Goal: Task Accomplishment & Management: Complete application form

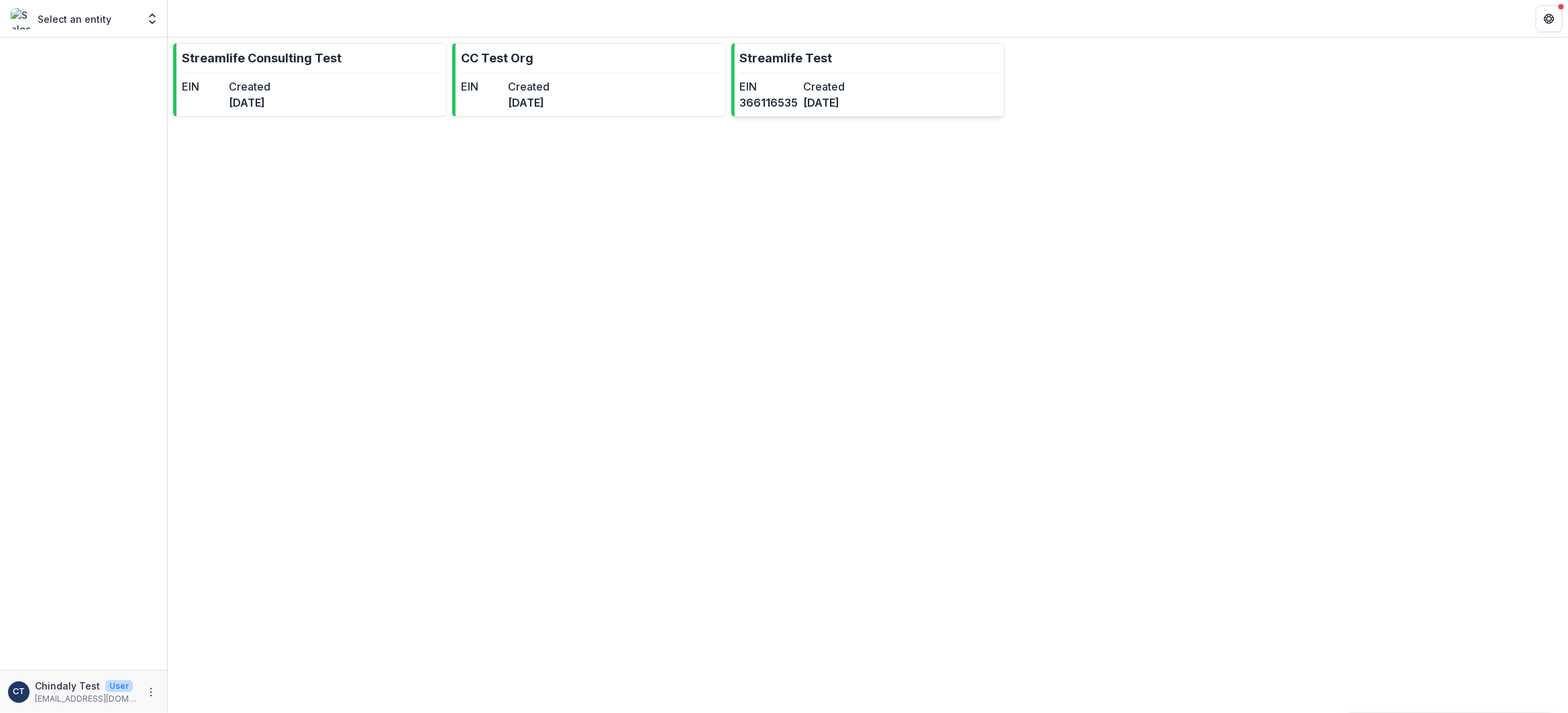
click at [807, 116] on link "Streamlife Test EIN [US_EMPLOYER_IDENTIFICATION_NUMBER] Created [DATE]" at bounding box center [868, 80] width 274 height 74
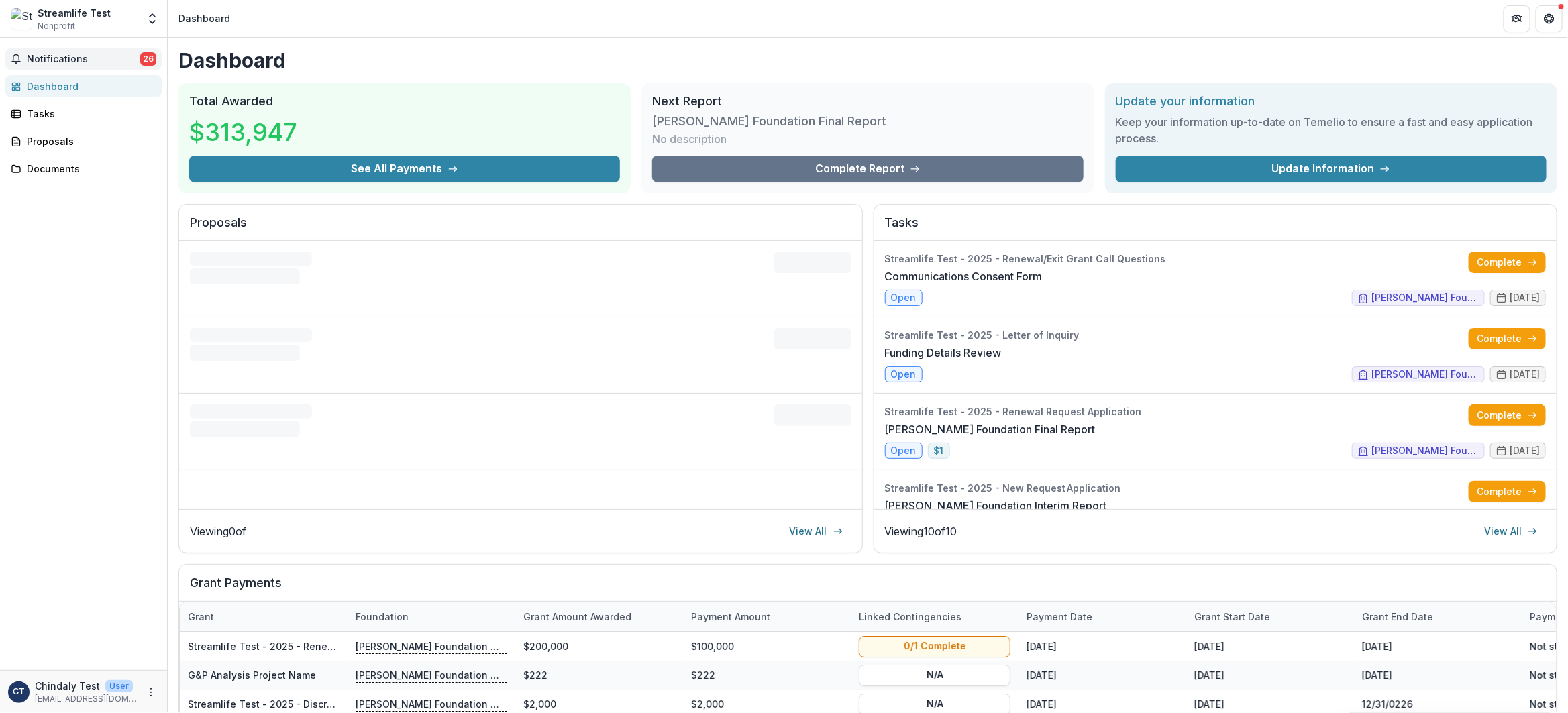
click at [125, 58] on span "Notifications" at bounding box center [83, 59] width 114 height 11
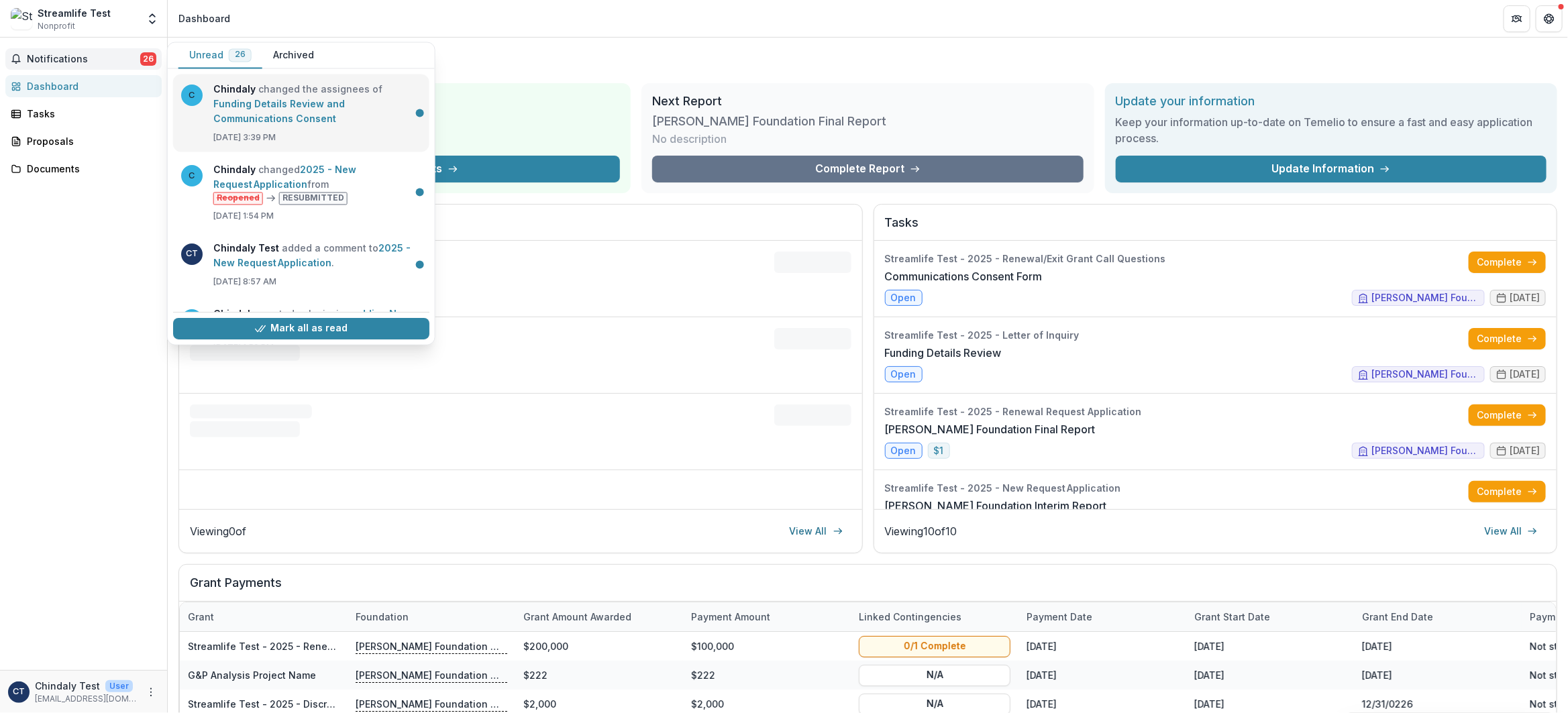
click at [263, 104] on link "Funding Details Review and Communications Consent" at bounding box center [279, 112] width 132 height 26
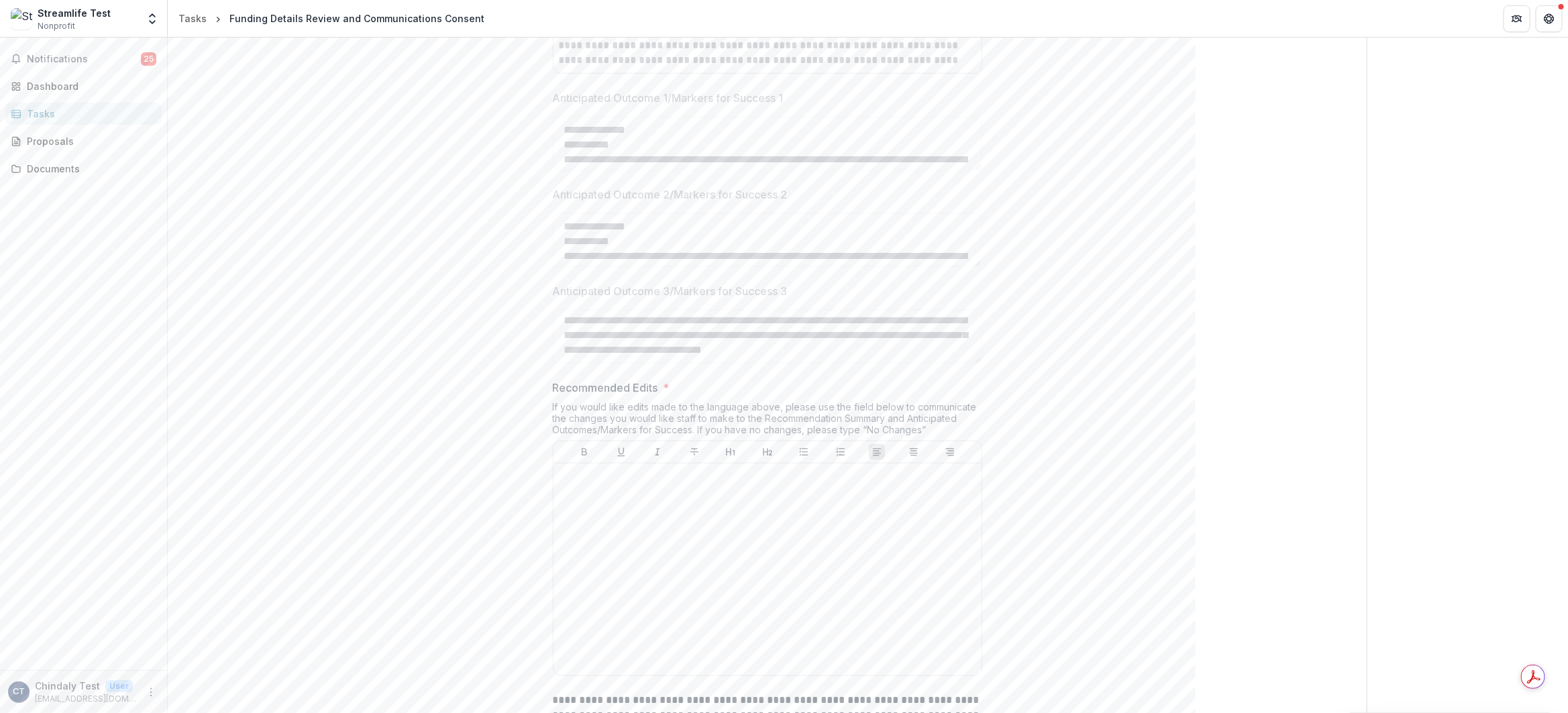
scroll to position [1090, 0]
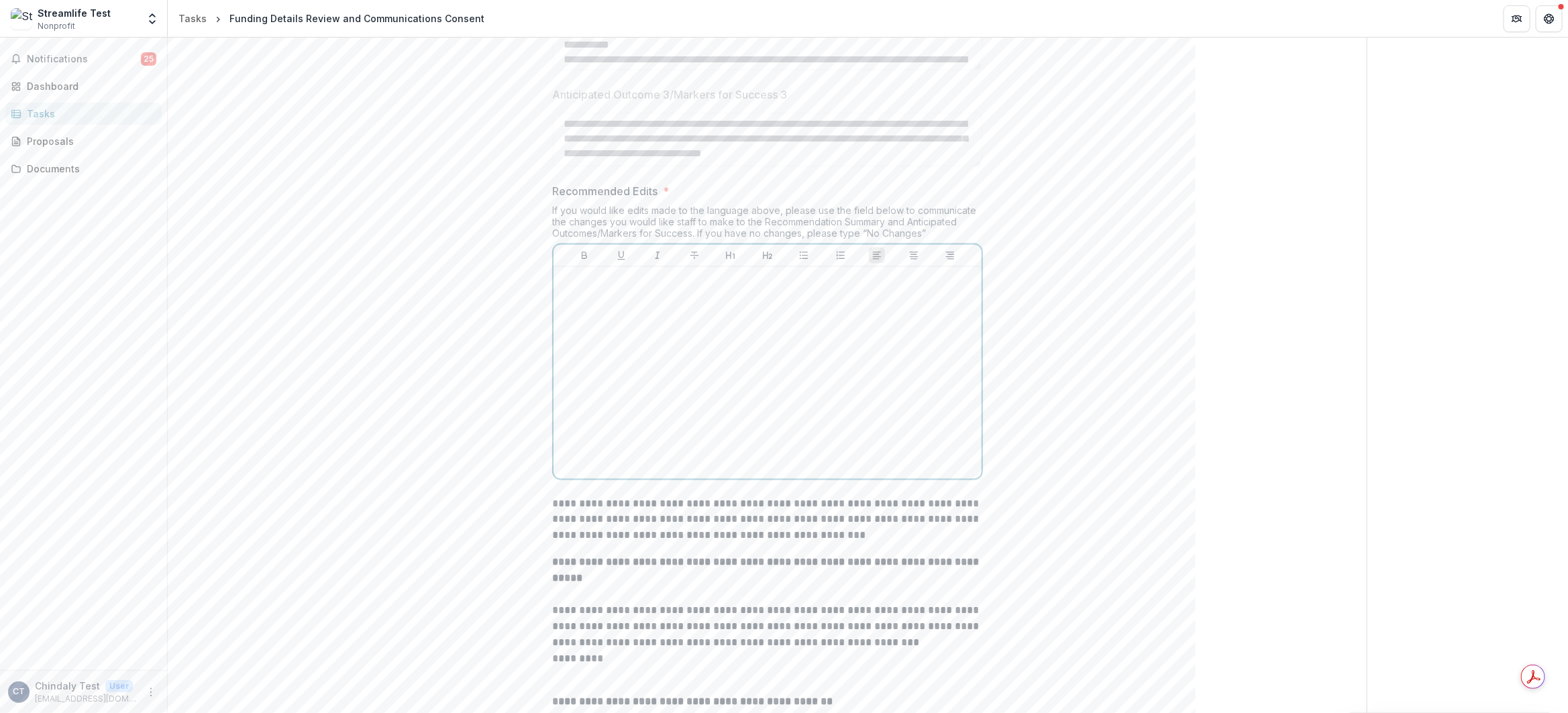
click at [749, 411] on div at bounding box center [768, 373] width 418 height 201
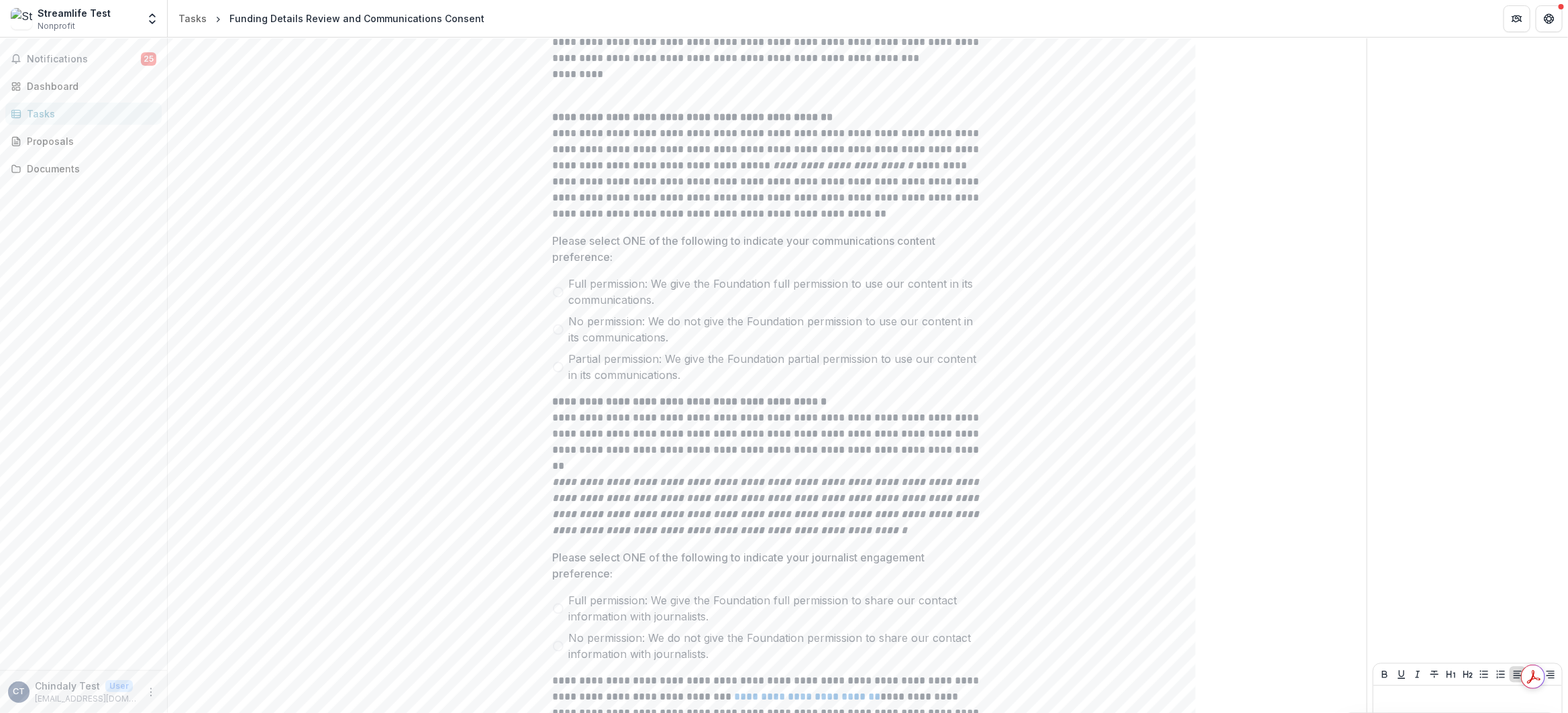
scroll to position [1676, 0]
click at [557, 366] on span at bounding box center [558, 366] width 10 height 10
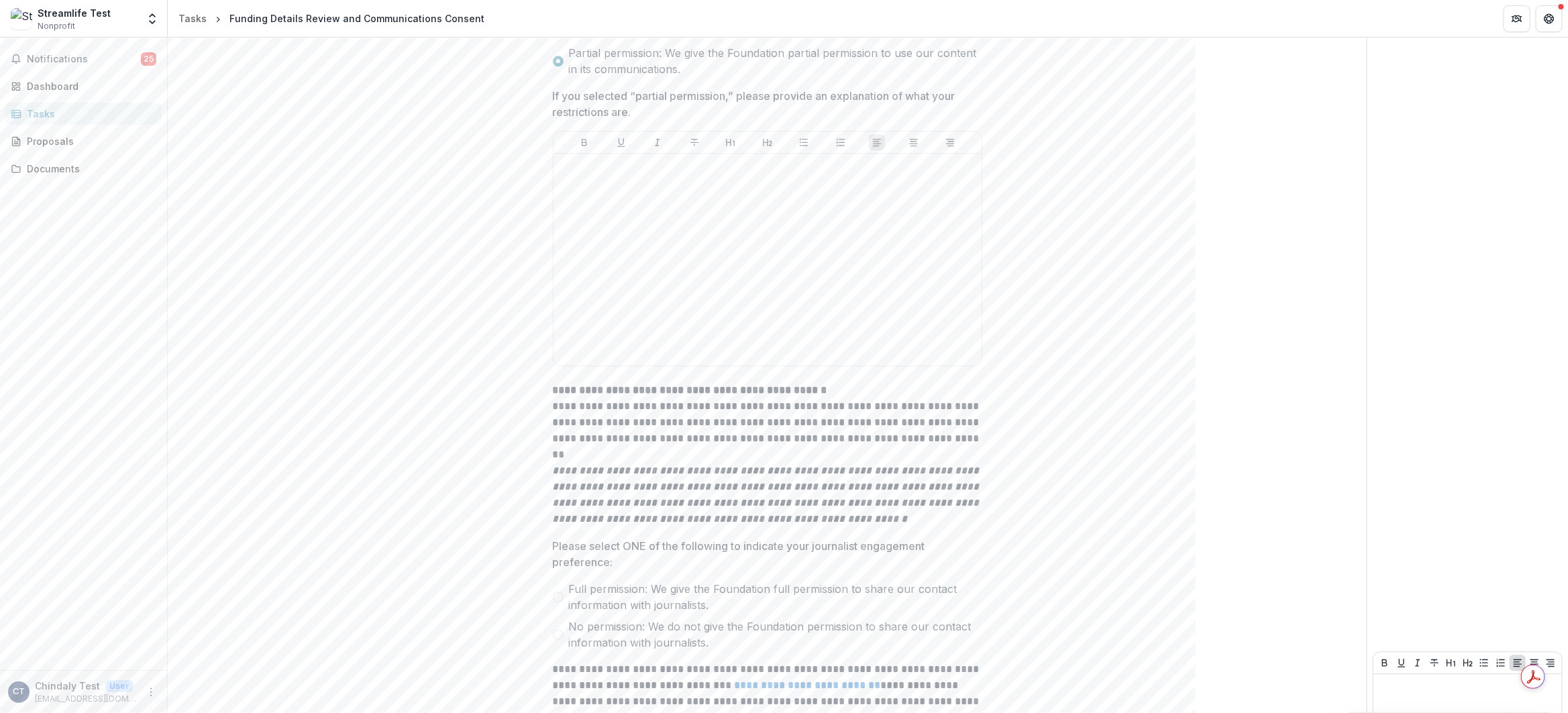
scroll to position [0, 0]
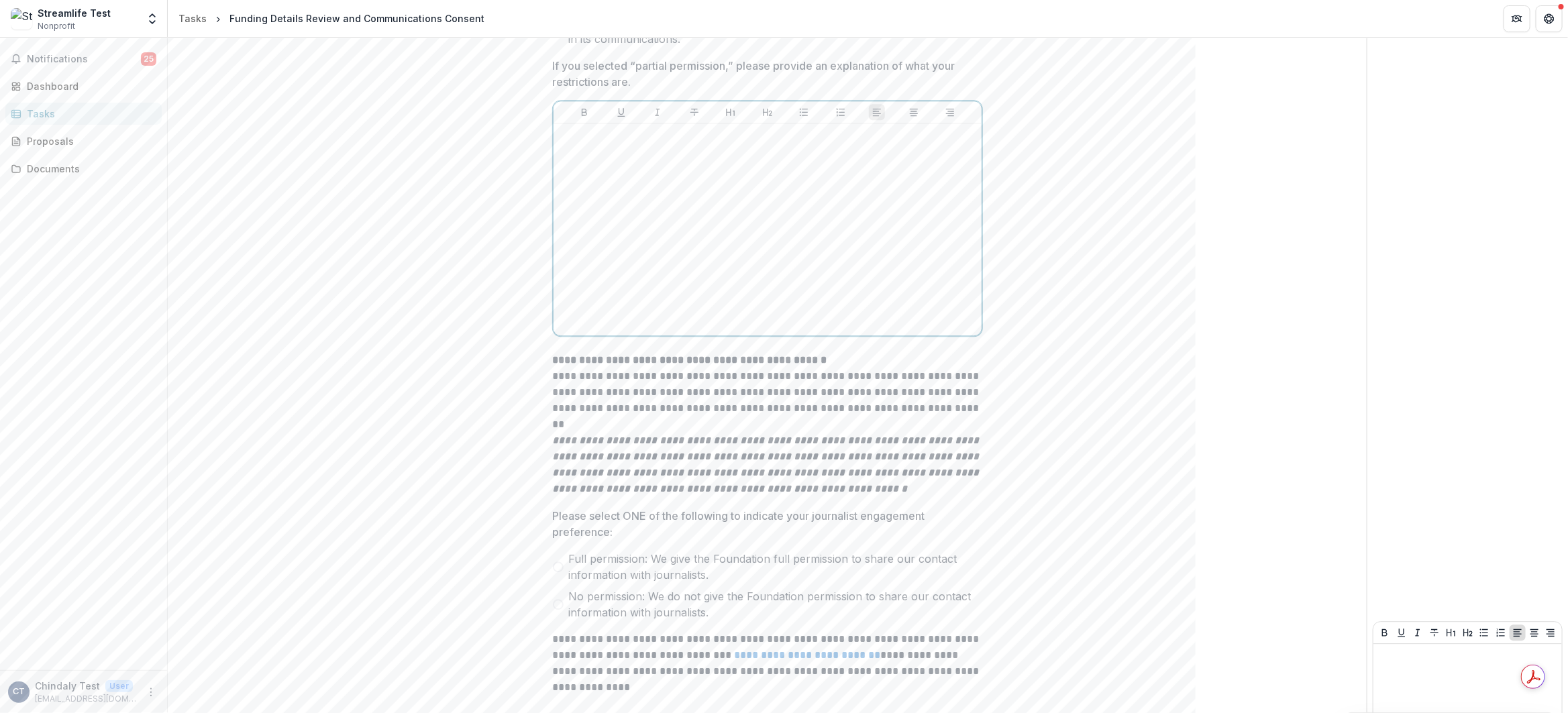
click at [699, 178] on div at bounding box center [768, 229] width 418 height 201
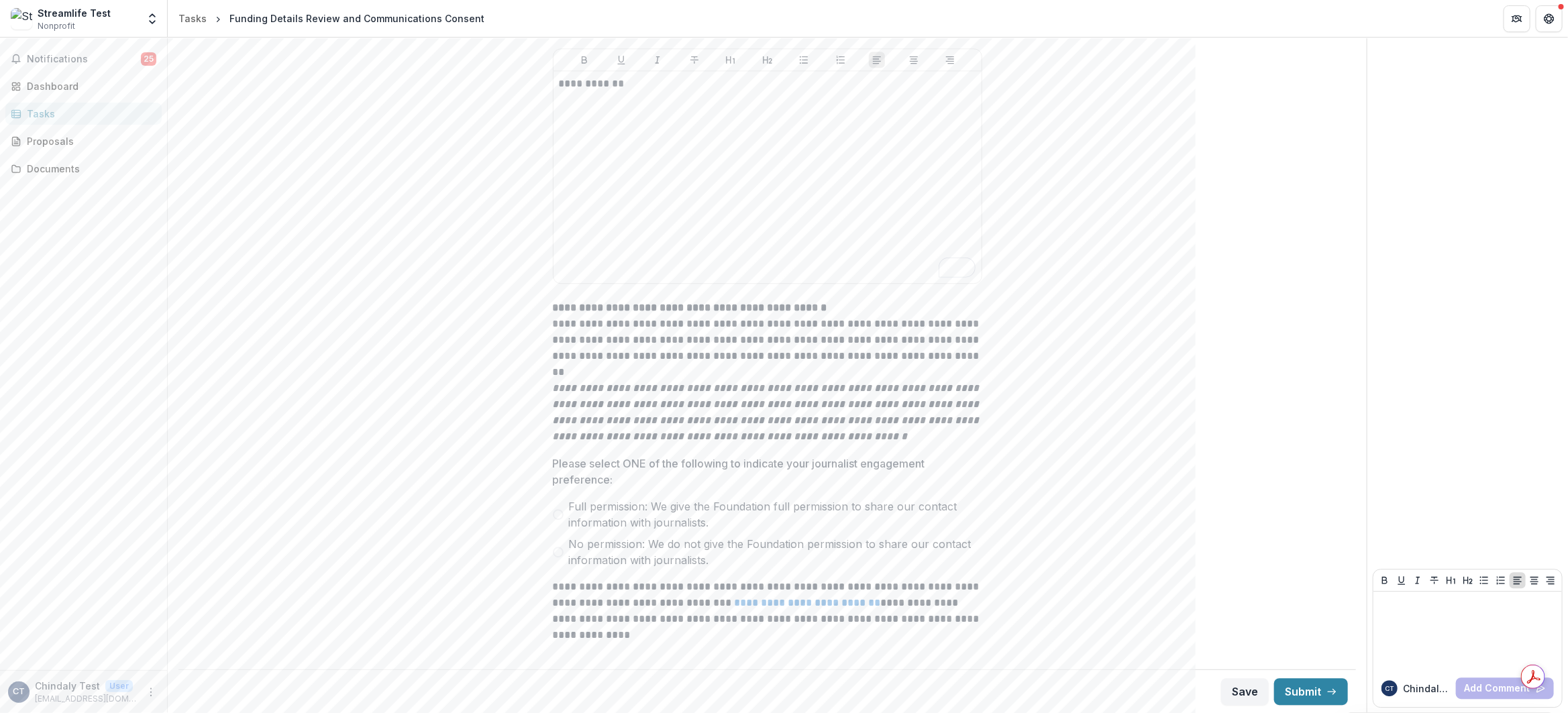
click at [558, 517] on span at bounding box center [558, 514] width 10 height 10
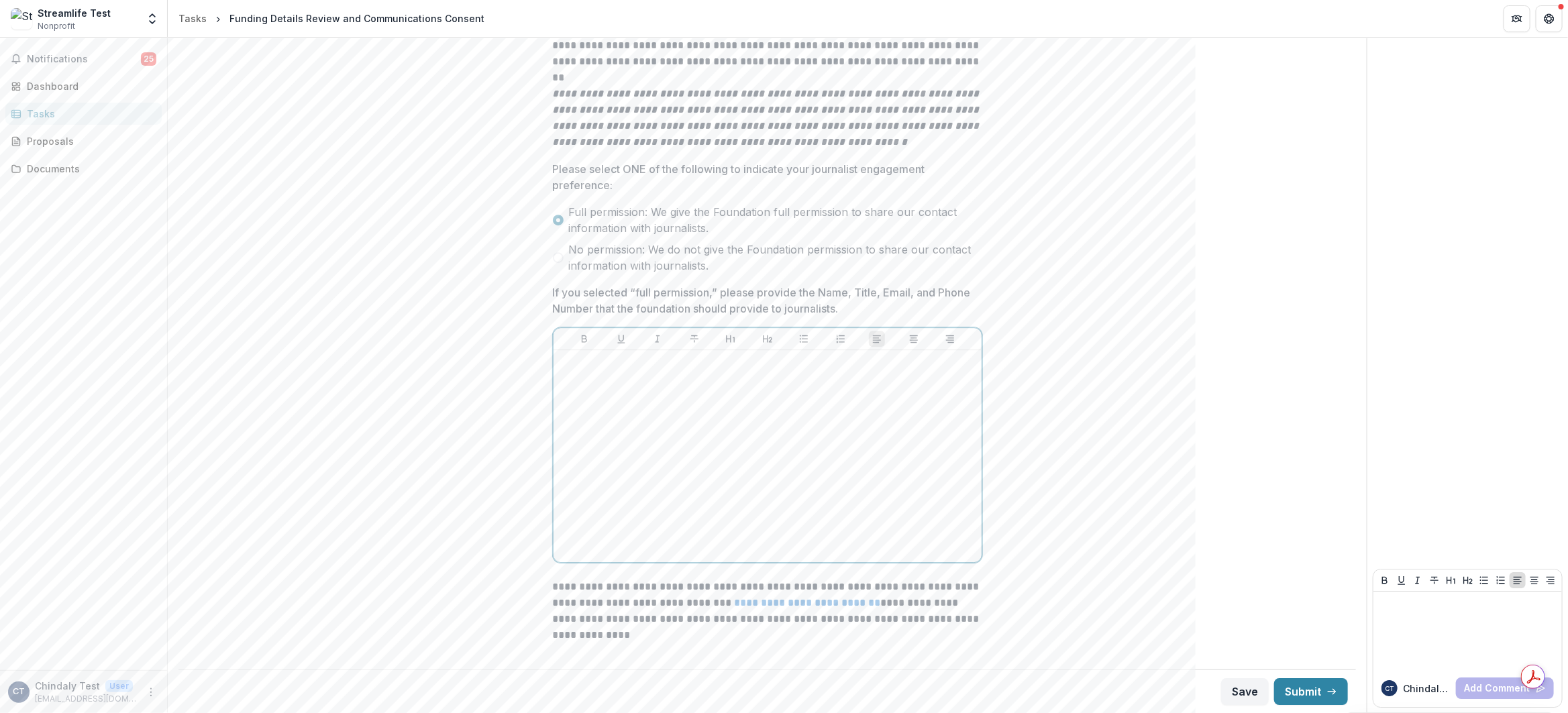
click at [743, 490] on div at bounding box center [768, 456] width 418 height 201
click at [1311, 696] on button "Submit" at bounding box center [1311, 691] width 74 height 26
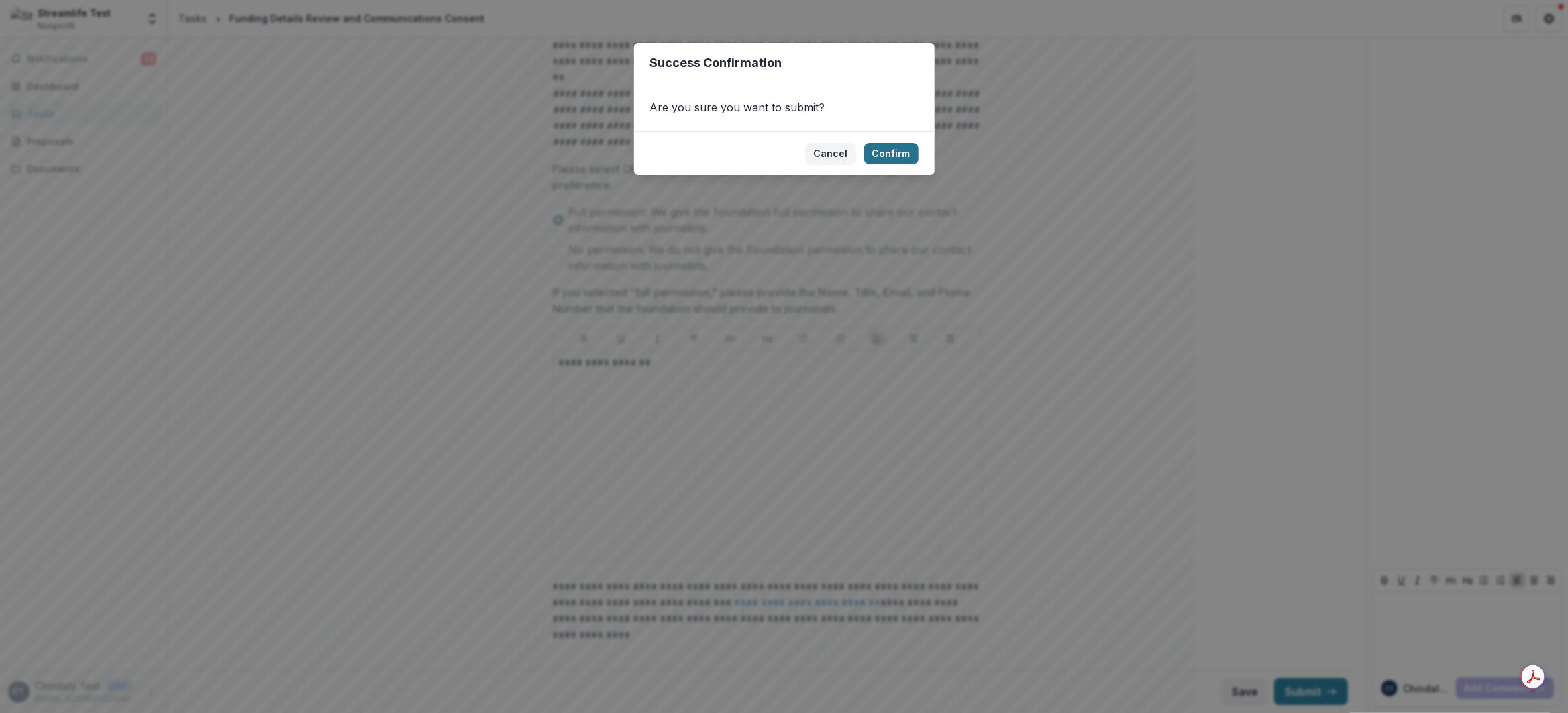
click at [890, 158] on button "Confirm" at bounding box center [892, 153] width 54 height 22
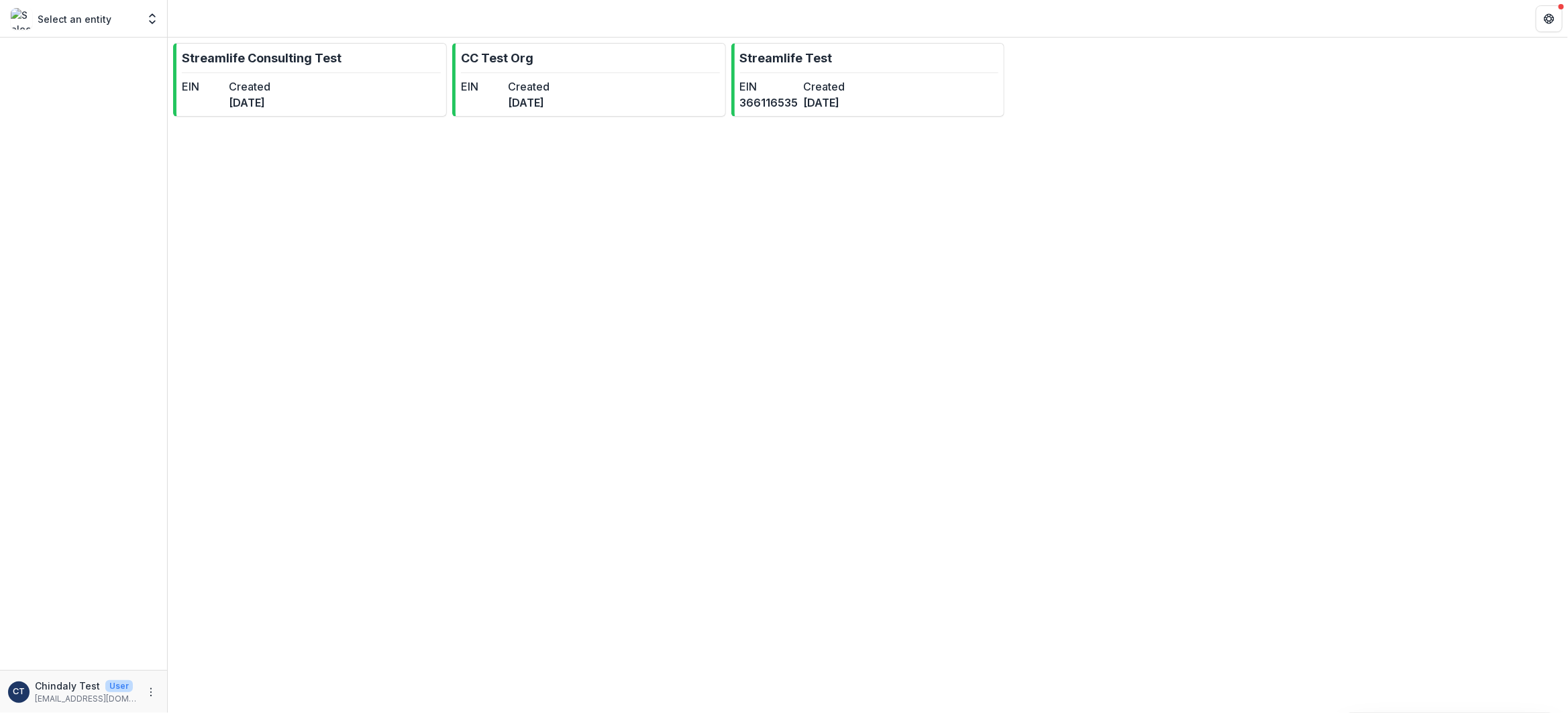
click at [121, 28] on div "Select an entity" at bounding box center [74, 19] width 127 height 22
click at [115, 22] on div "Select an entity" at bounding box center [74, 19] width 127 height 22
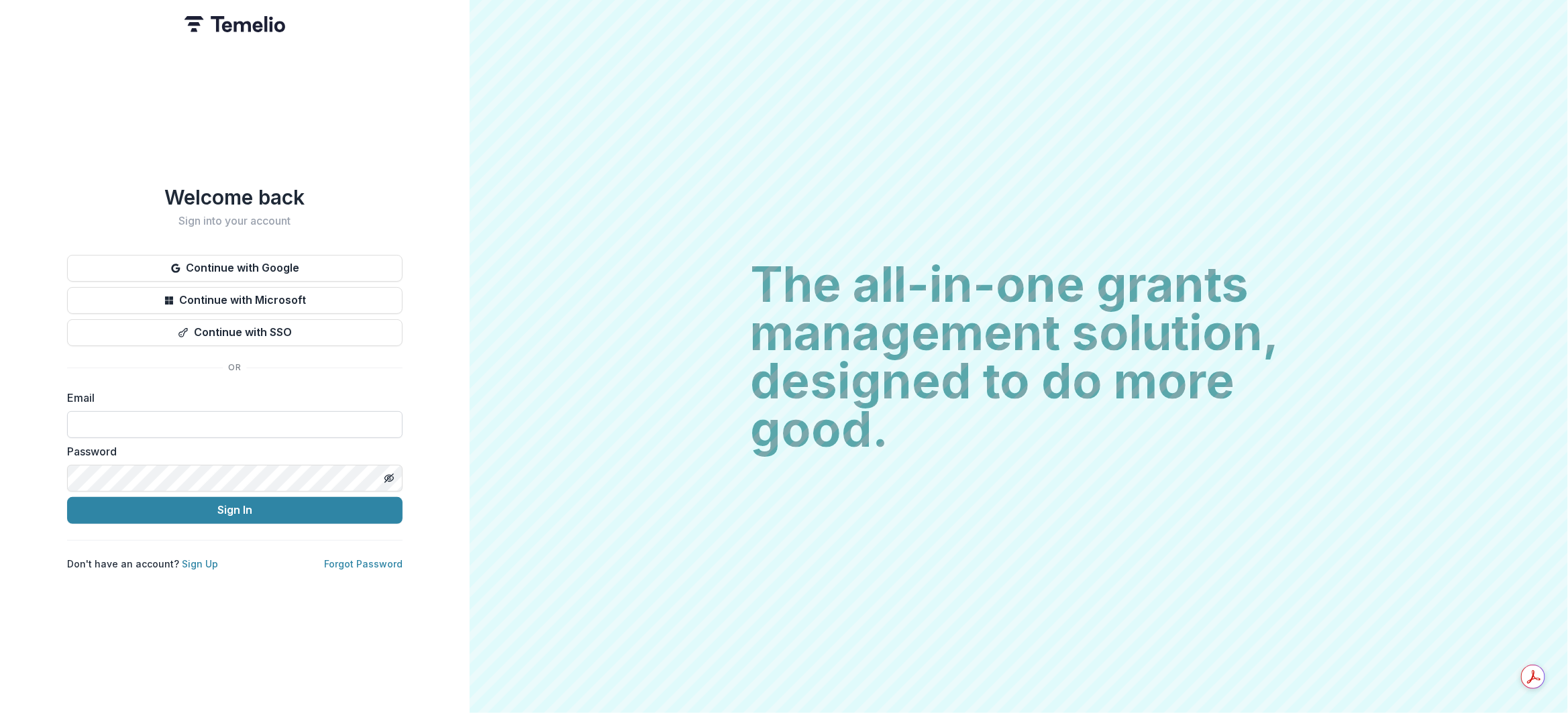
click at [235, 415] on input at bounding box center [234, 424] width 335 height 26
click at [243, 420] on input at bounding box center [234, 424] width 335 height 26
type input "**********"
click at [282, 504] on button "Sign In" at bounding box center [234, 510] width 335 height 26
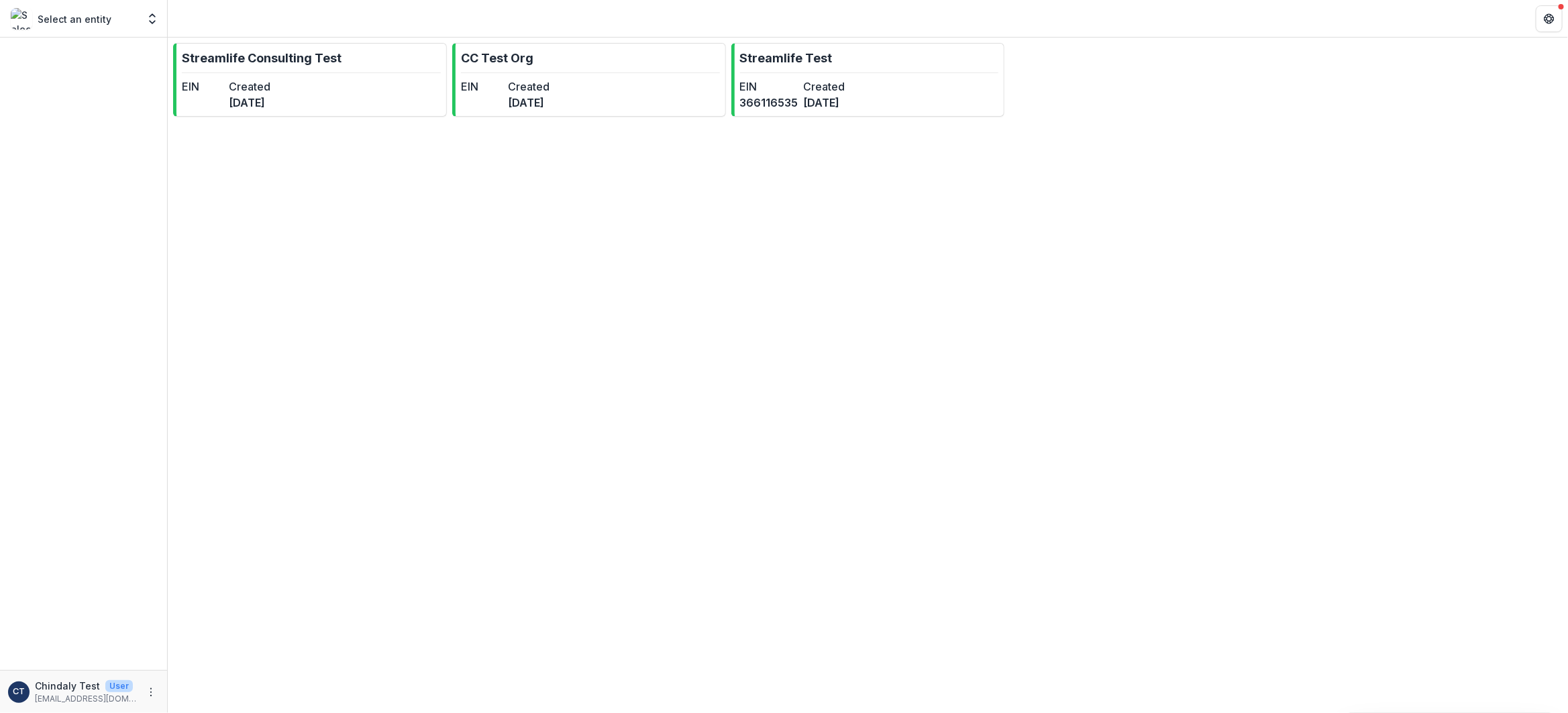
click at [102, 9] on div "Select an entity" at bounding box center [74, 19] width 127 height 22
click at [98, 19] on p "Select an entity" at bounding box center [75, 19] width 74 height 14
click at [152, 17] on icon "Open entity switcher" at bounding box center [152, 18] width 13 height 13
click at [149, 696] on icon "More" at bounding box center [151, 691] width 10 height 10
click at [180, 687] on icon "button" at bounding box center [181, 685] width 10 height 10
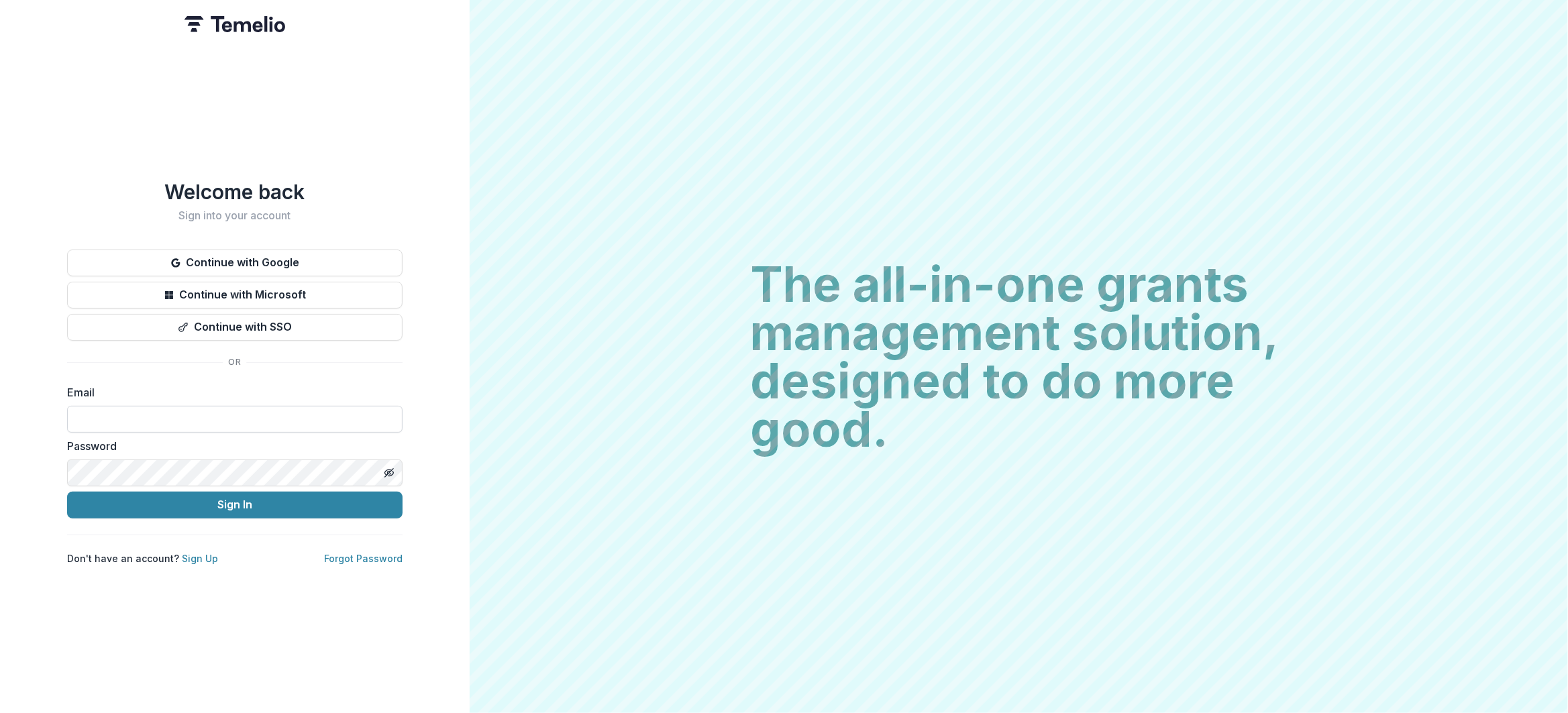
click at [222, 415] on input at bounding box center [234, 419] width 335 height 26
type input "**********"
click at [228, 507] on button "Sign In" at bounding box center [234, 505] width 335 height 26
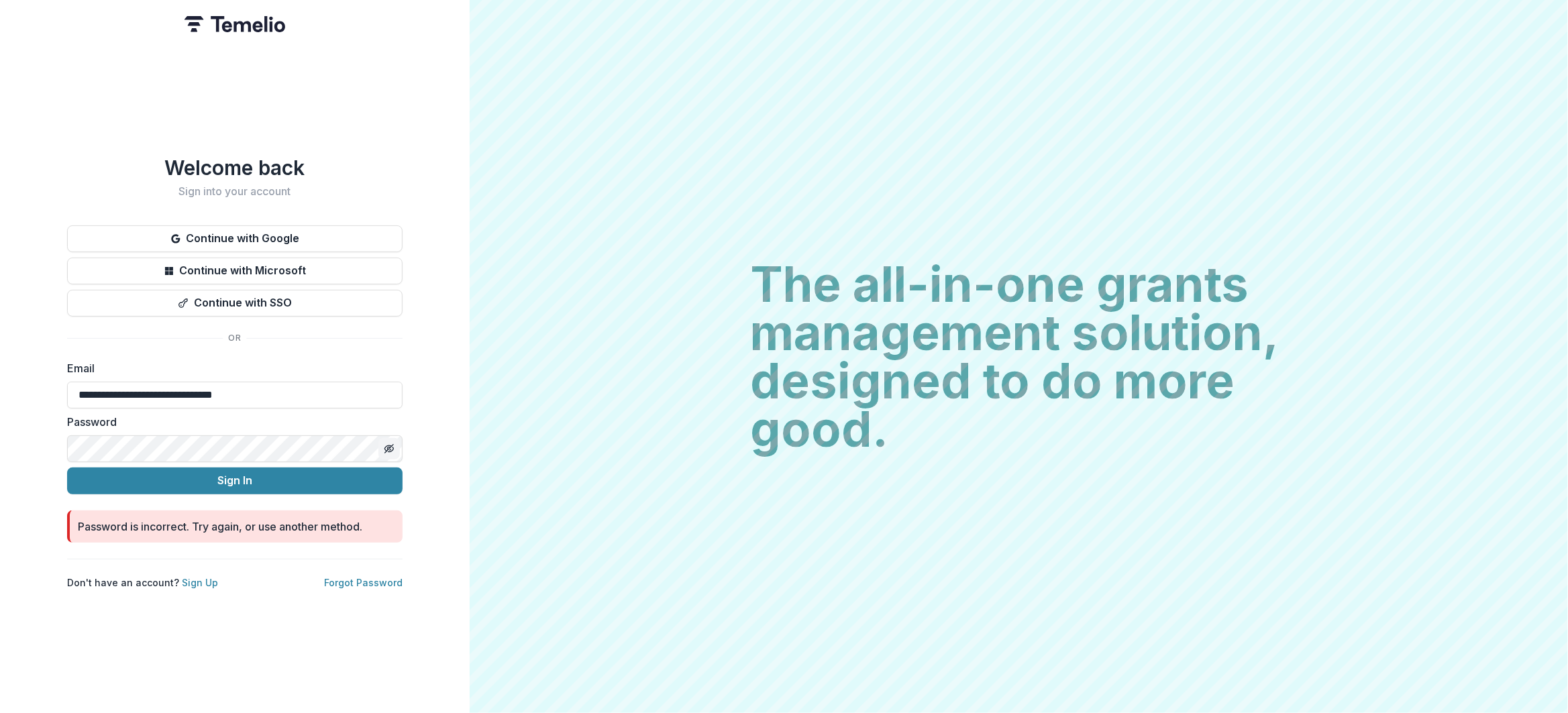
click at [388, 448] on icon "Toggle password visibility" at bounding box center [388, 448] width 10 height 10
click at [330, 476] on button "Sign In" at bounding box center [234, 481] width 335 height 26
